Goal: Task Accomplishment & Management: Use online tool/utility

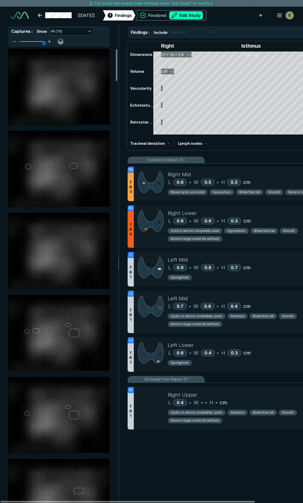
scroll to position [1134, 1662]
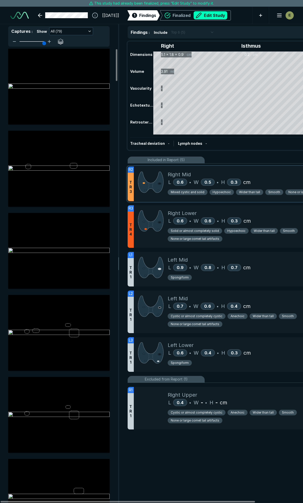
click at [258, 176] on div "Right Mid" at bounding box center [256, 175] width 179 height 8
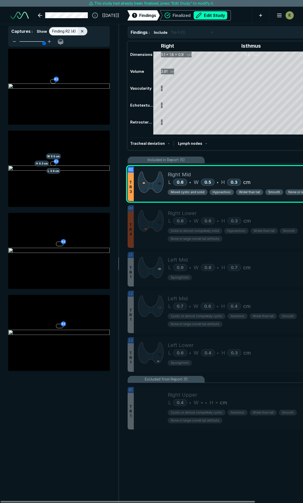
scroll to position [2650, 1107]
drag, startPoint x: 229, startPoint y: 16, endPoint x: 240, endPoint y: 44, distance: 30.6
click at [227, 16] on button "Edit Study" at bounding box center [210, 15] width 34 height 8
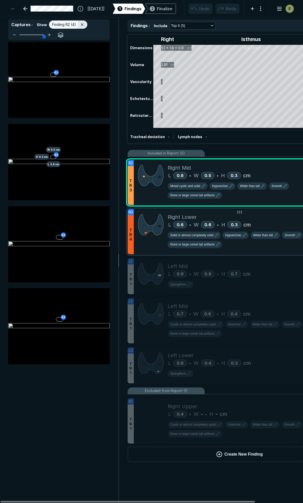
scroll to position [2836, 2021]
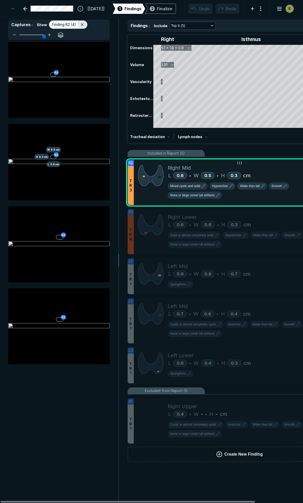
click at [284, 170] on div "Right Mid" at bounding box center [256, 168] width 179 height 8
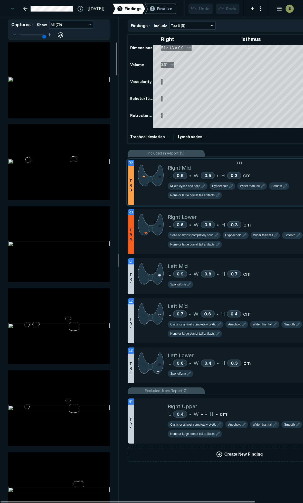
scroll to position [2680, 1107]
click at [266, 171] on div "Right Mid" at bounding box center [256, 168] width 179 height 8
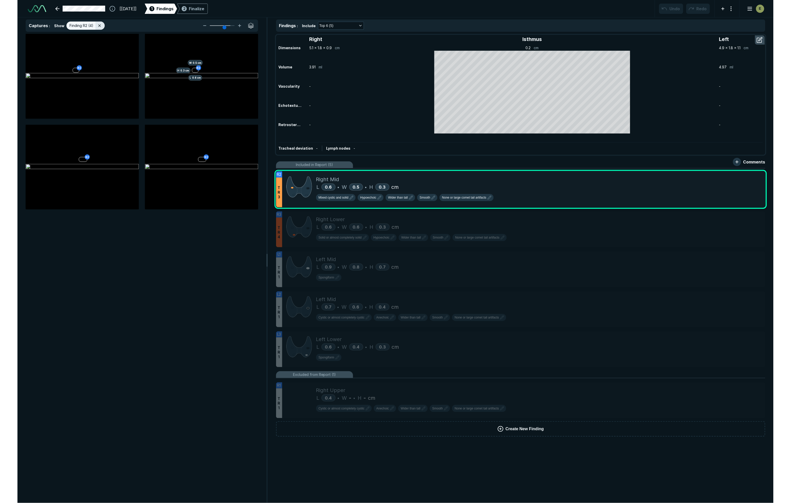
scroll to position [0, 0]
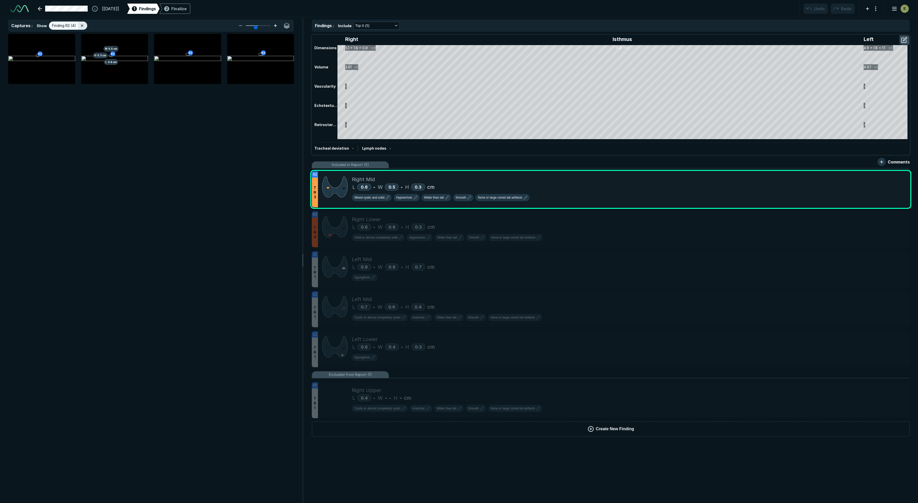
click at [276, 27] on icon at bounding box center [275, 26] width 6 height 6
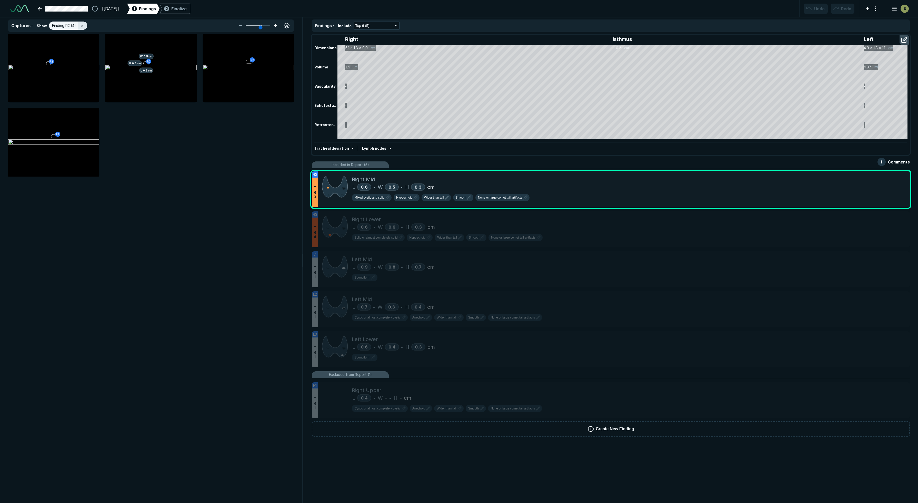
click at [275, 27] on icon at bounding box center [275, 26] width 6 height 6
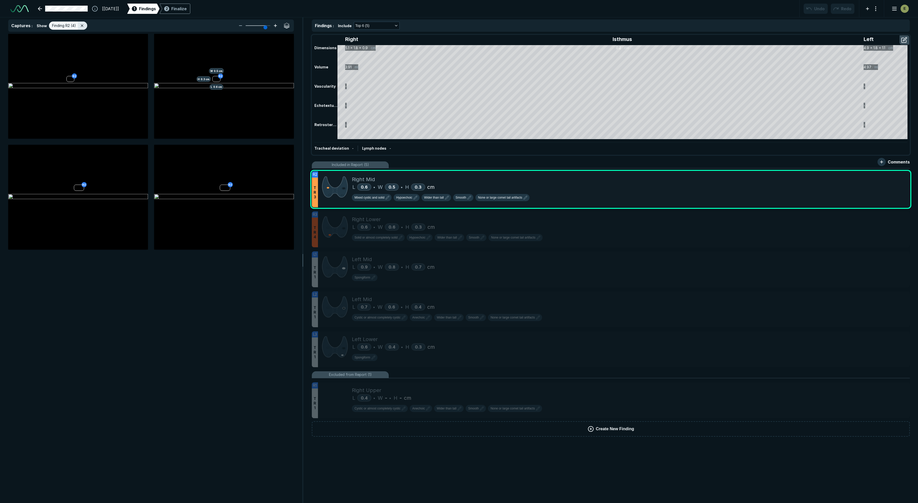
click at [275, 27] on icon at bounding box center [275, 26] width 6 height 6
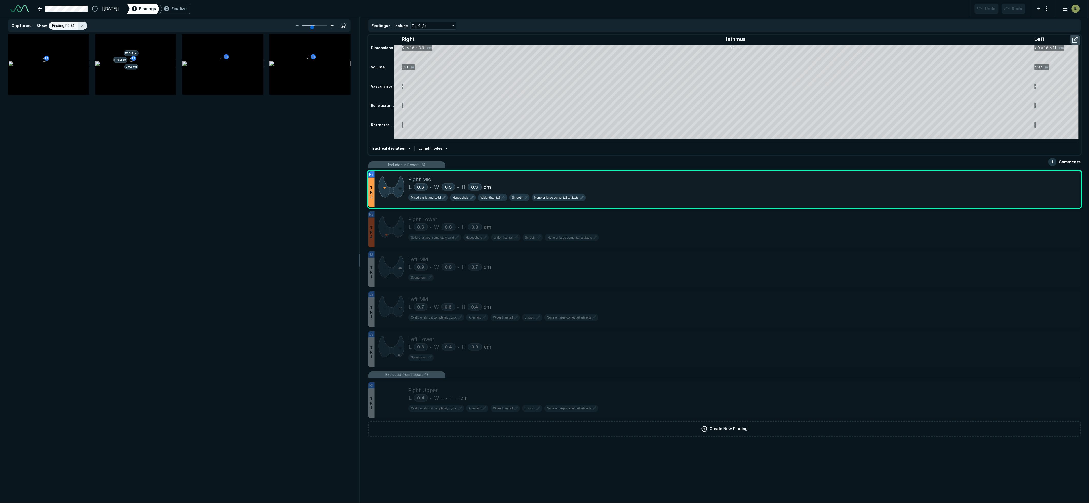
click at [302, 24] on icon at bounding box center [332, 26] width 6 height 6
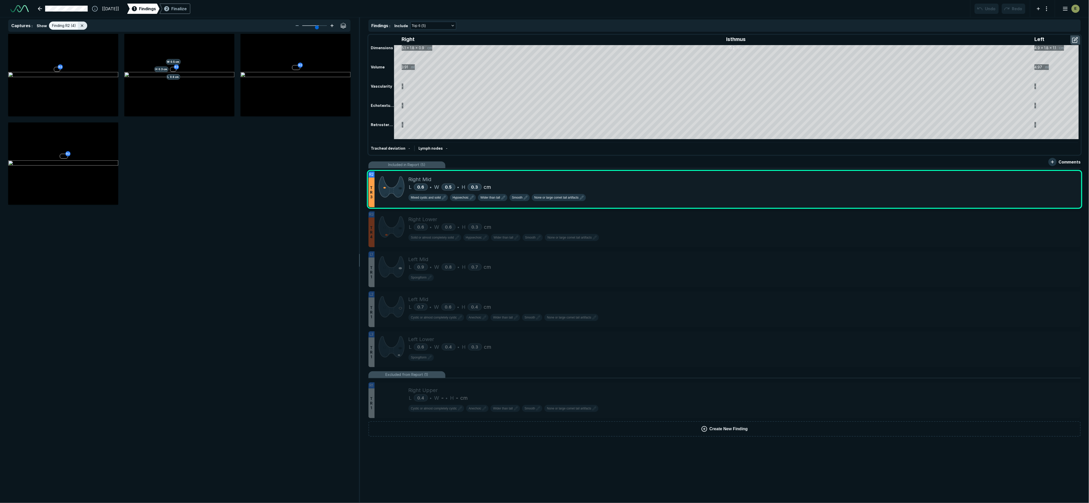
click at [302, 24] on icon at bounding box center [332, 25] width 0 height 3
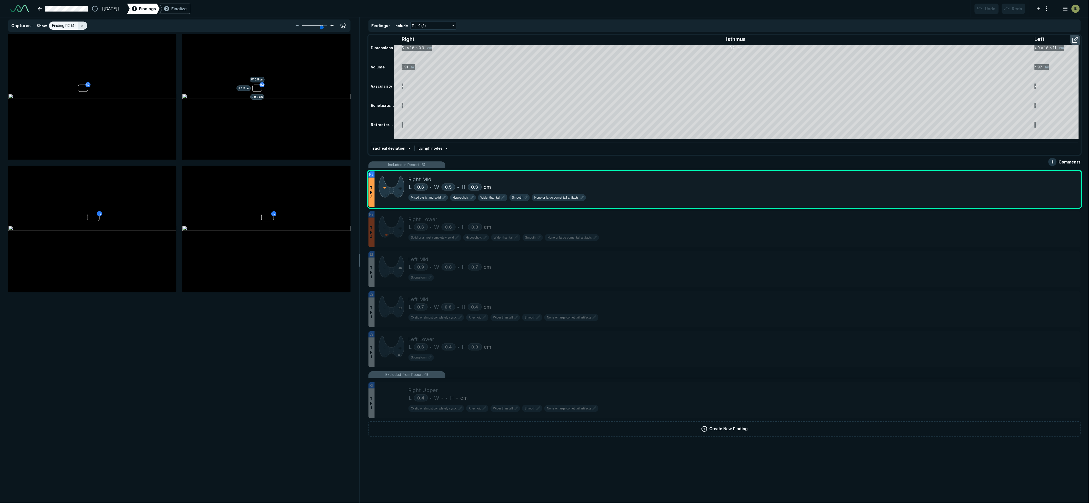
click at [302, 25] on icon at bounding box center [332, 26] width 6 height 6
type input "6"
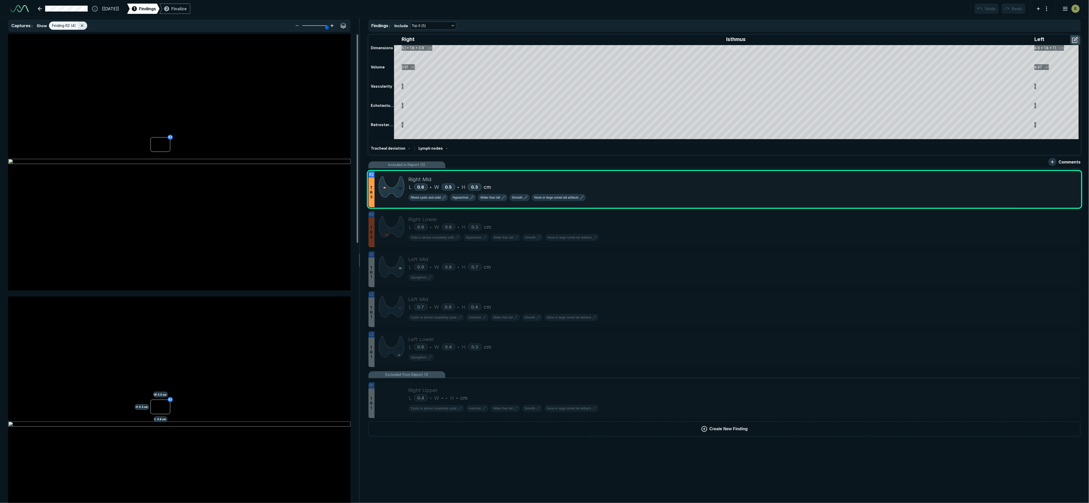
click at [302, 26] on icon at bounding box center [332, 26] width 6 height 6
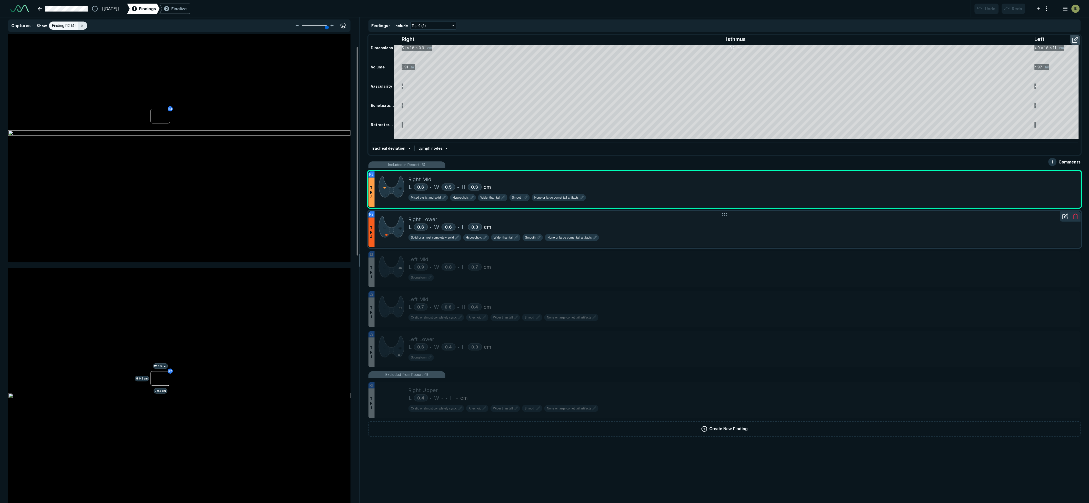
click at [302, 226] on div "L 0.6 • W 0.6 • H 0.3 cm" at bounding box center [743, 227] width 668 height 8
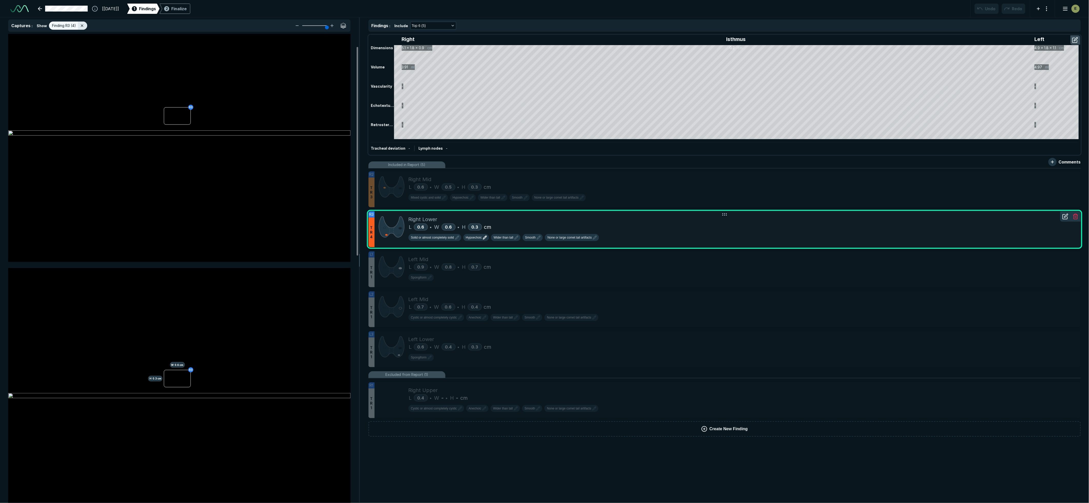
click at [302, 238] on span "Hypoechoic" at bounding box center [474, 237] width 16 height 5
click at [302, 255] on li "Hyperechoic or isoechoic" at bounding box center [492, 258] width 58 height 9
click at [302, 264] on div "L 0.9 • W 0.8 • H 0.7 cm" at bounding box center [743, 267] width 668 height 8
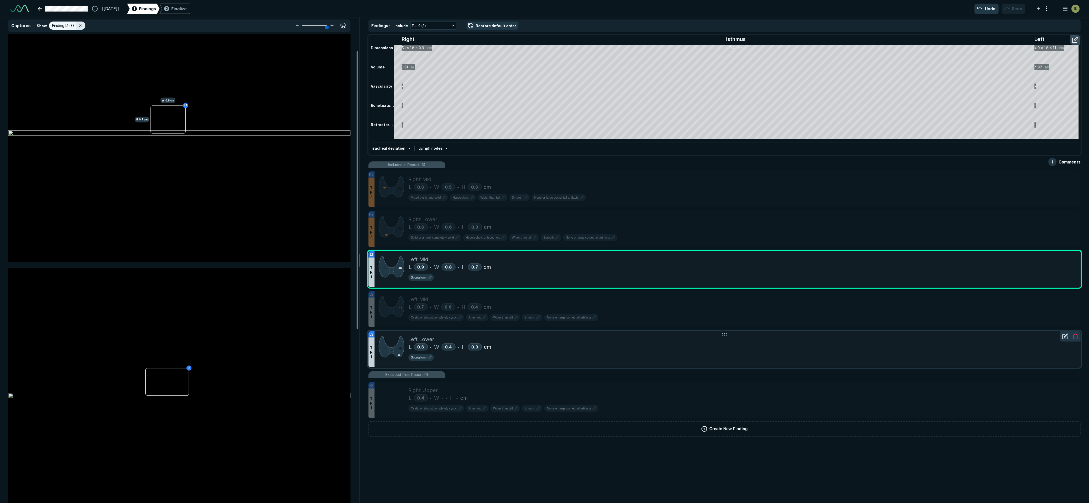
click at [302, 354] on div "Spongiform" at bounding box center [743, 358] width 668 height 9
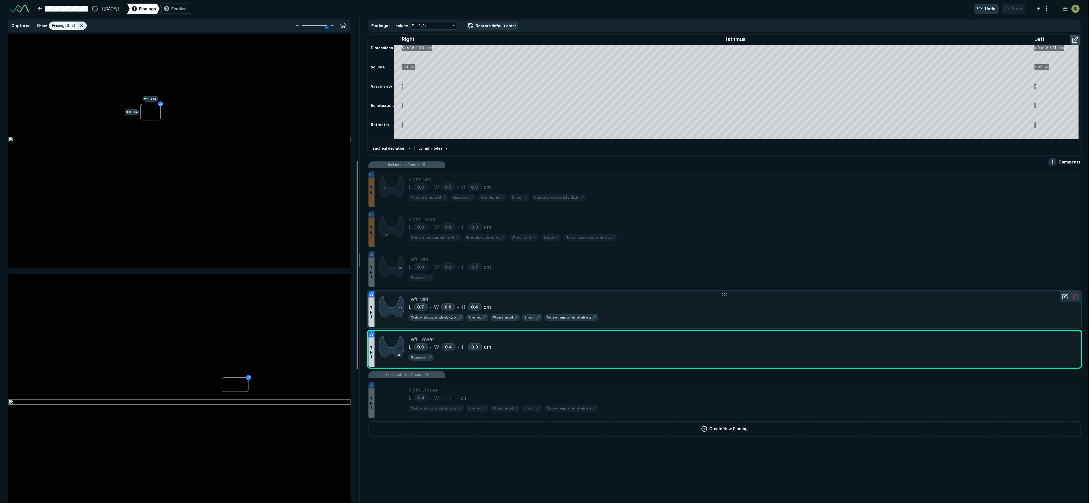
click at [302, 300] on div "Left Mid" at bounding box center [743, 300] width 668 height 8
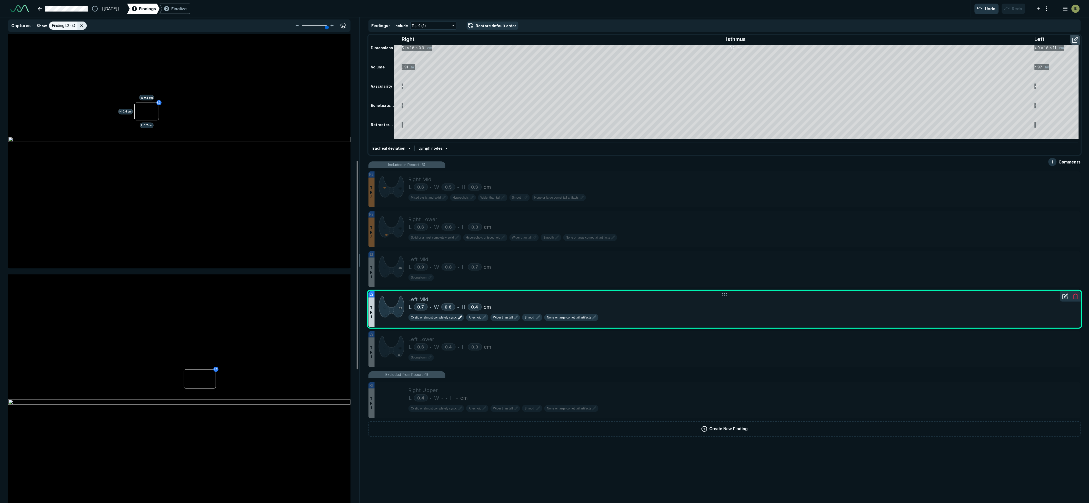
click at [302, 317] on icon "button" at bounding box center [460, 318] width 6 height 6
click at [302, 345] on li "Mixed cystic and solid" at bounding box center [445, 346] width 73 height 9
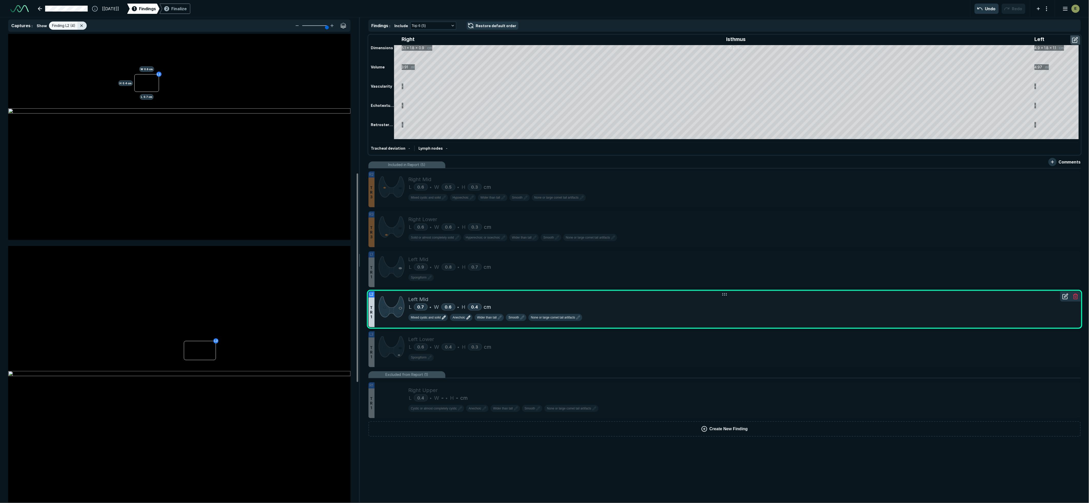
click at [302, 317] on span "Anechoic" at bounding box center [459, 317] width 13 height 5
click at [302, 346] on li "Hypoechoic" at bounding box center [479, 346] width 58 height 9
click at [187, 10] on div "Finalize" at bounding box center [178, 9] width 15 height 6
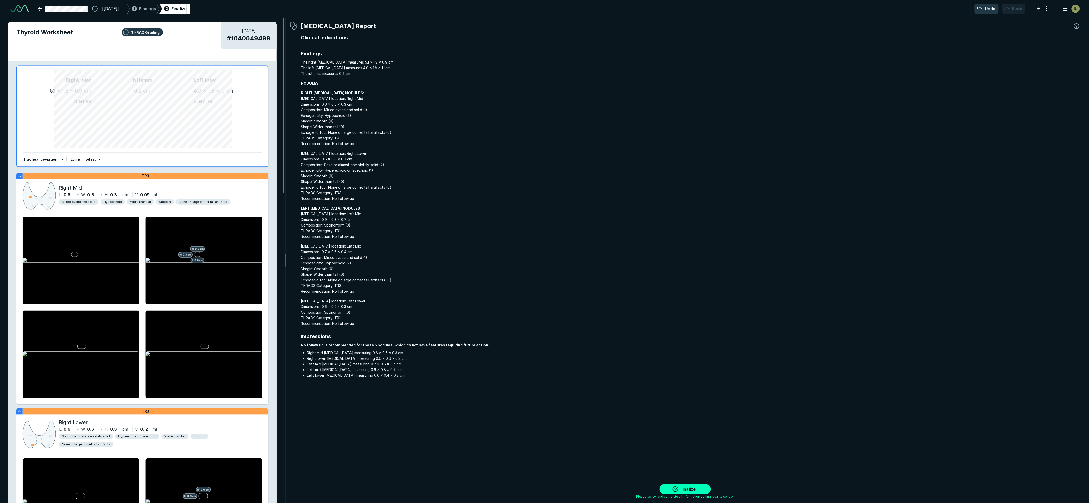
scroll to position [2817, 4214]
click at [302, 491] on button "Finalize" at bounding box center [685, 490] width 51 height 10
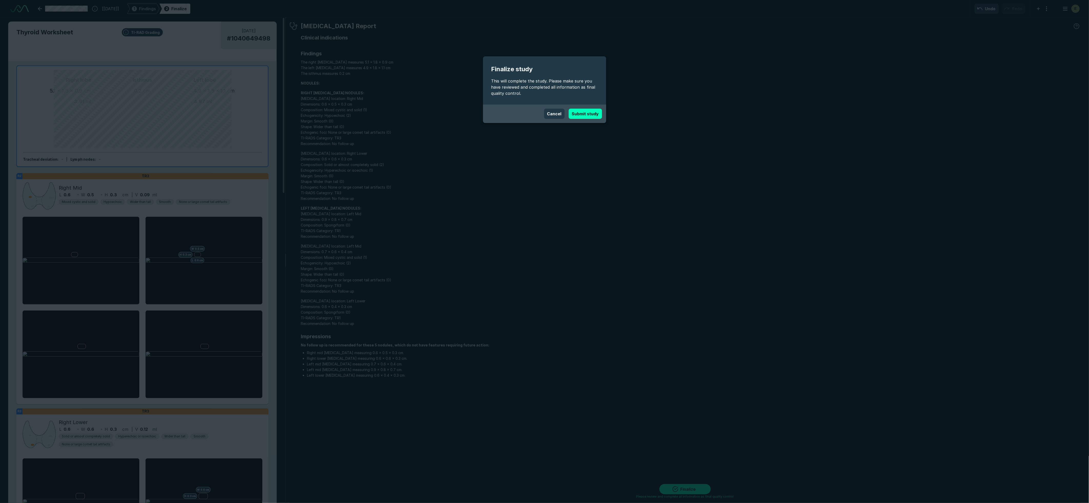
click at [302, 111] on button "Submit study" at bounding box center [585, 114] width 33 height 10
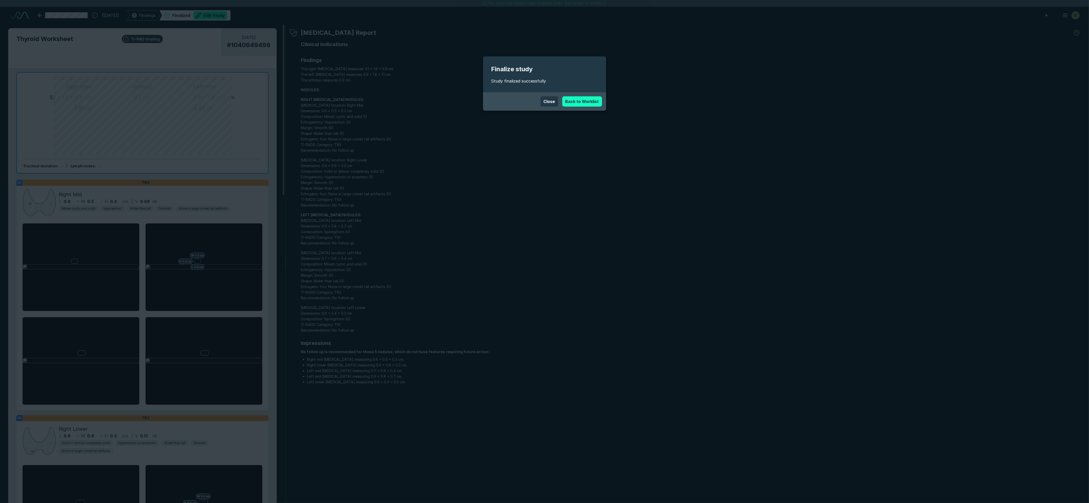
click at [302, 101] on link "Back to Worklist" at bounding box center [582, 101] width 40 height 10
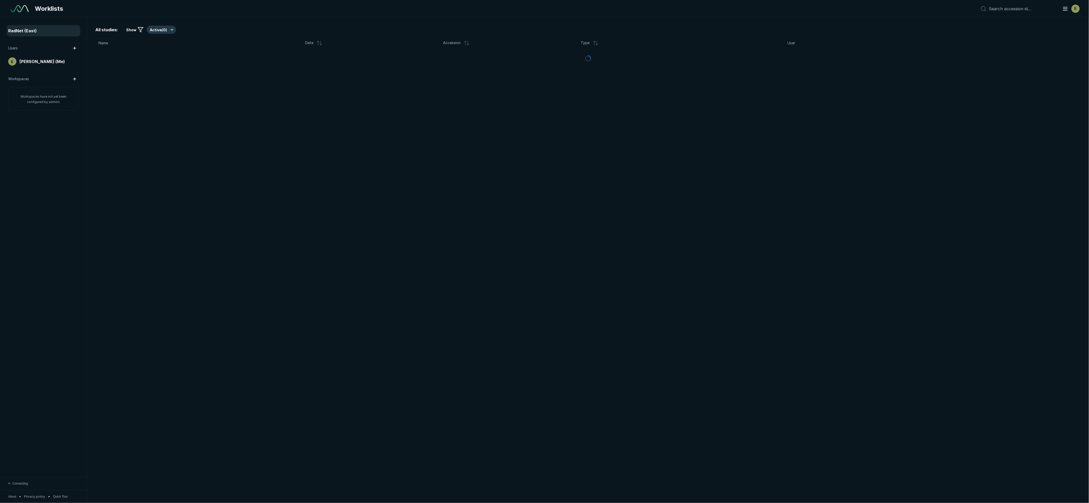
scroll to position [2753, 5087]
